Goal: Complete application form: Complete application form

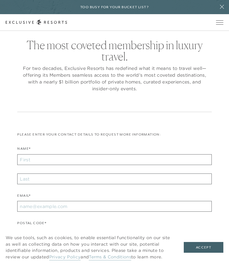
checkbox input "false"
click at [63, 160] on input "Name*" at bounding box center [114, 159] width 194 height 11
type input "[PERSON_NAME]"
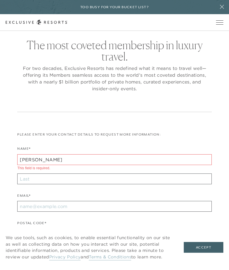
type input "Pier"
type input "97402"
type input "[EMAIL_ADDRESS][DOMAIN_NAME]"
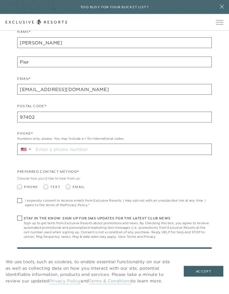
scroll to position [127, 0]
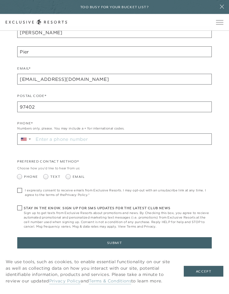
click at [69, 176] on span at bounding box center [68, 177] width 5 height 5
radio input "true"
click at [26, 191] on span "I expressly consent to receive emails from Exclusive Resorts. I may opt-out wit…" at bounding box center [118, 192] width 187 height 9
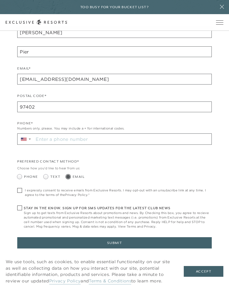
checkbox input "true"
click at [108, 243] on button "Submit" at bounding box center [114, 243] width 194 height 11
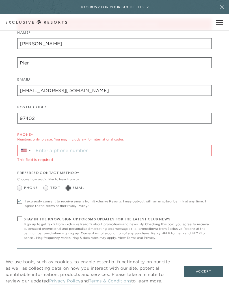
click at [100, 149] on input "Stay in the know. Sign up for sms updates for the latest club news Sign up to g…" at bounding box center [123, 150] width 178 height 11
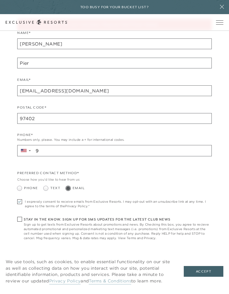
type input "9"
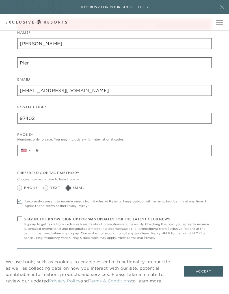
click at [35, 230] on span "Sign up to get texts from Exclusive Resorts about promotions and news. By Check…" at bounding box center [118, 231] width 188 height 18
checkbox input "true"
click at [52, 149] on input "9" at bounding box center [123, 150] width 178 height 11
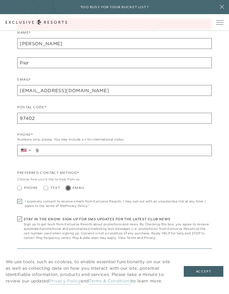
click at [51, 148] on input "9" at bounding box center [123, 150] width 178 height 11
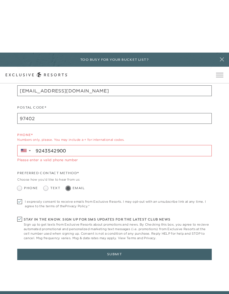
scroll to position [186, 0]
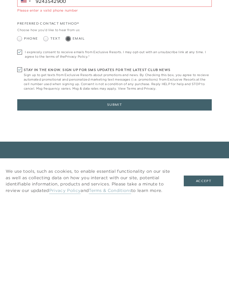
type input "9243542900"
click at [21, 140] on div "I expressly consent to receive emails from Exclusive Resorts. I may opt-out wit…" at bounding box center [114, 149] width 194 height 18
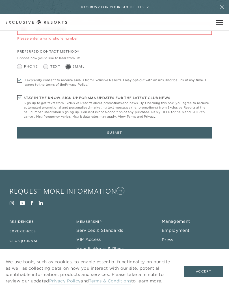
click at [21, 95] on span at bounding box center [19, 97] width 5 height 5
checkbox input "false"
click at [130, 130] on button "Submit" at bounding box center [114, 132] width 194 height 11
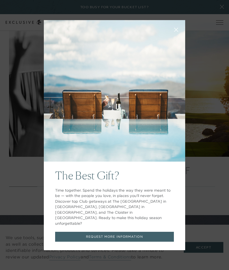
click at [66, 169] on div "The Best Gift? Time together. Spend the holidays the way they were meant to be …" at bounding box center [115, 206] width 142 height 89
click at [183, 36] on button at bounding box center [177, 29] width 14 height 14
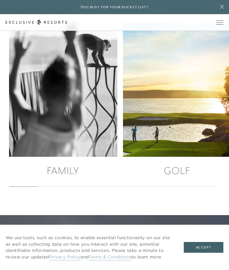
click at [60, 156] on img at bounding box center [63, 89] width 119 height 147
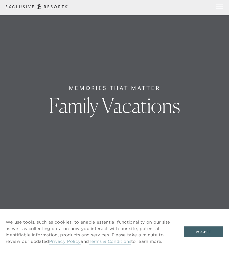
scroll to position [35, 0]
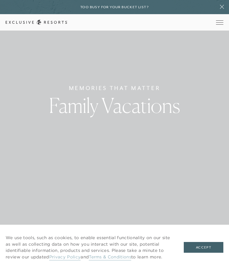
click at [200, 97] on div "Memories that Matter Family Vacations" at bounding box center [114, 100] width 229 height 270
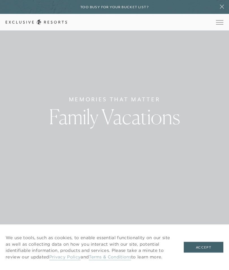
scroll to position [0, 0]
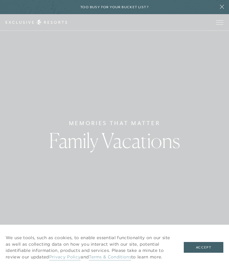
click at [210, 248] on button "Accept" at bounding box center [204, 247] width 40 height 11
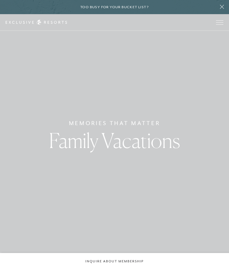
click at [200, 102] on div "Memories that Matter Family Vacations" at bounding box center [114, 135] width 229 height 270
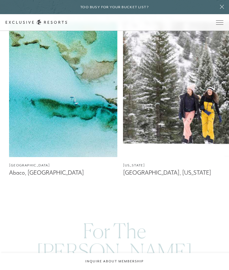
scroll to position [432, 0]
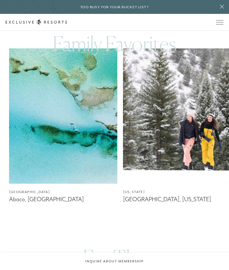
click at [219, 24] on span "Open navigation" at bounding box center [219, 22] width 7 height 4
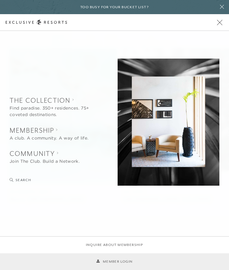
click at [47, 102] on collection "The Collection" at bounding box center [53, 100] width 87 height 9
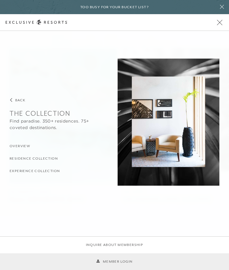
click at [49, 159] on h3 "Residence Collection" at bounding box center [34, 158] width 48 height 5
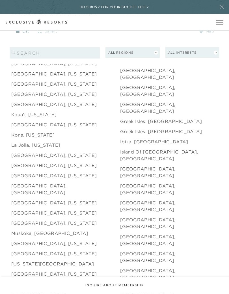
scroll to position [661, 0]
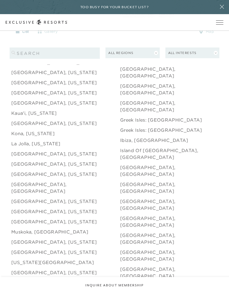
click at [41, 171] on link "[GEOGRAPHIC_DATA], [US_STATE]" at bounding box center [53, 174] width 85 height 7
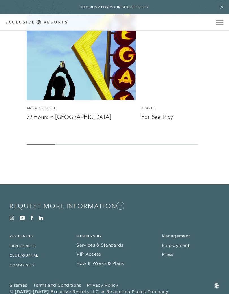
scroll to position [1314, 0]
